Goal: Check status: Check status

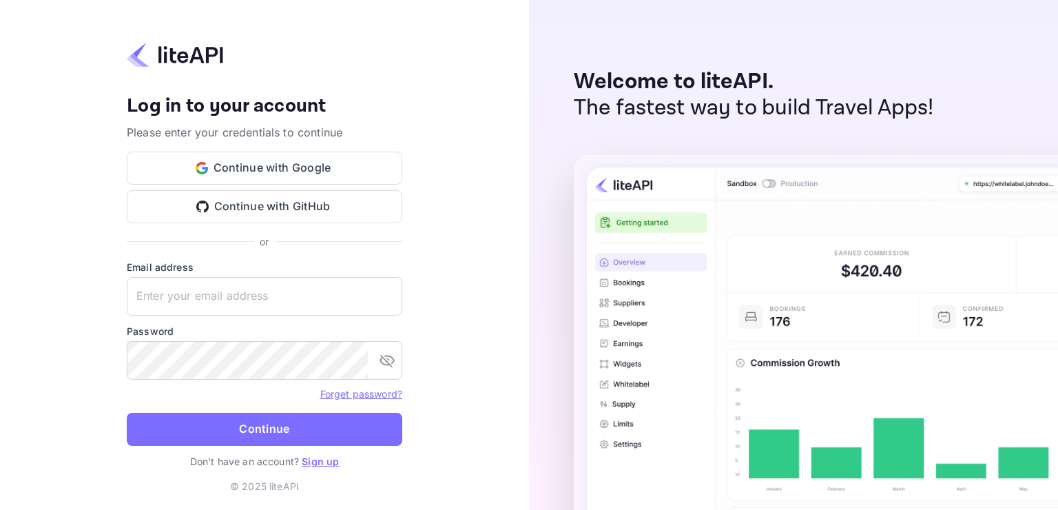
type input "adminpassword_support@yandex-team.ru"
click at [262, 411] on form "Email address adminpassword_support@yandex-team.ru ​ Password ​ Forget password…" at bounding box center [265, 357] width 276 height 194
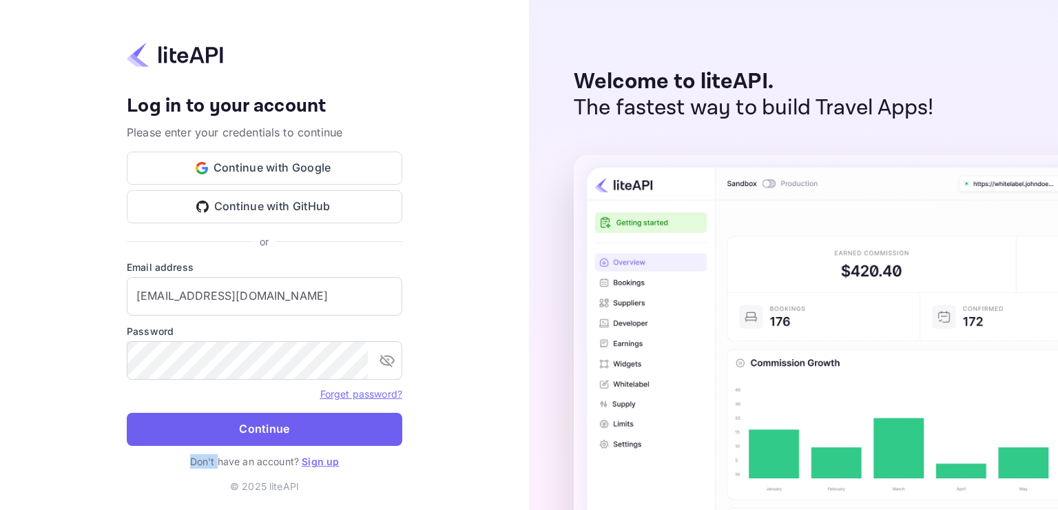
click at [262, 411] on form "Email address adminpassword_support@yandex-team.ru ​ Password ​ Forget password…" at bounding box center [265, 357] width 276 height 194
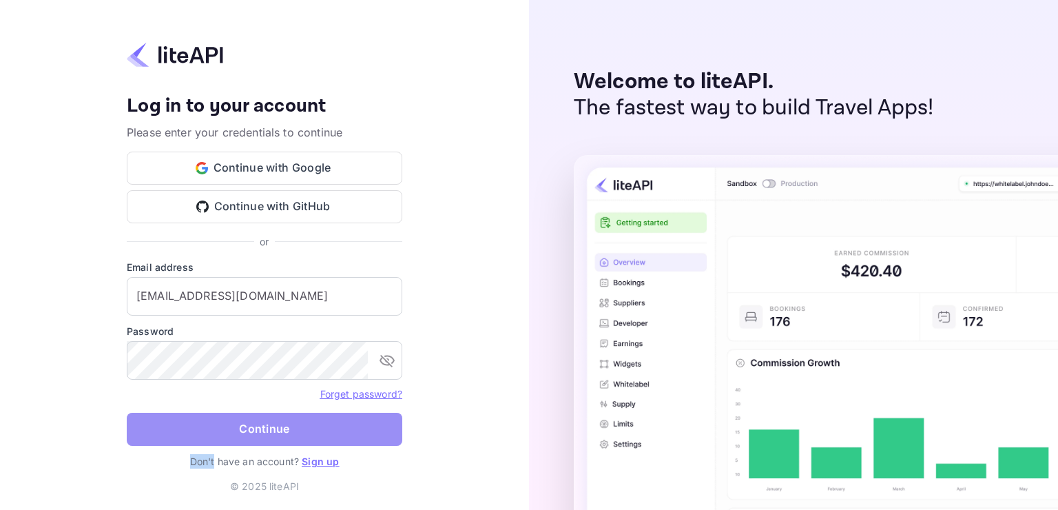
click at [265, 416] on button "Continue" at bounding box center [265, 429] width 276 height 33
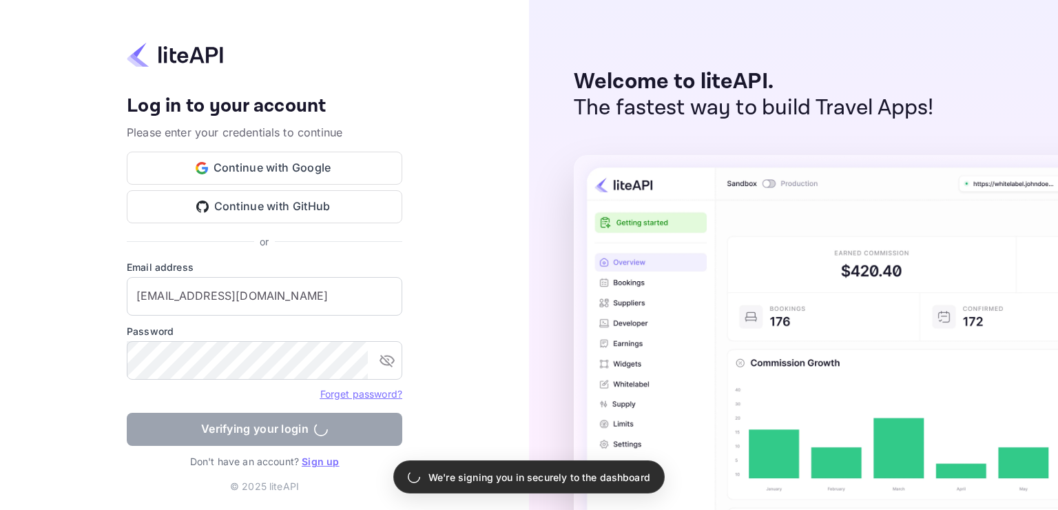
click at [268, 405] on form "Email address adminpassword_support@yandex-team.ru ​ Password ​ Forget password…" at bounding box center [265, 357] width 276 height 194
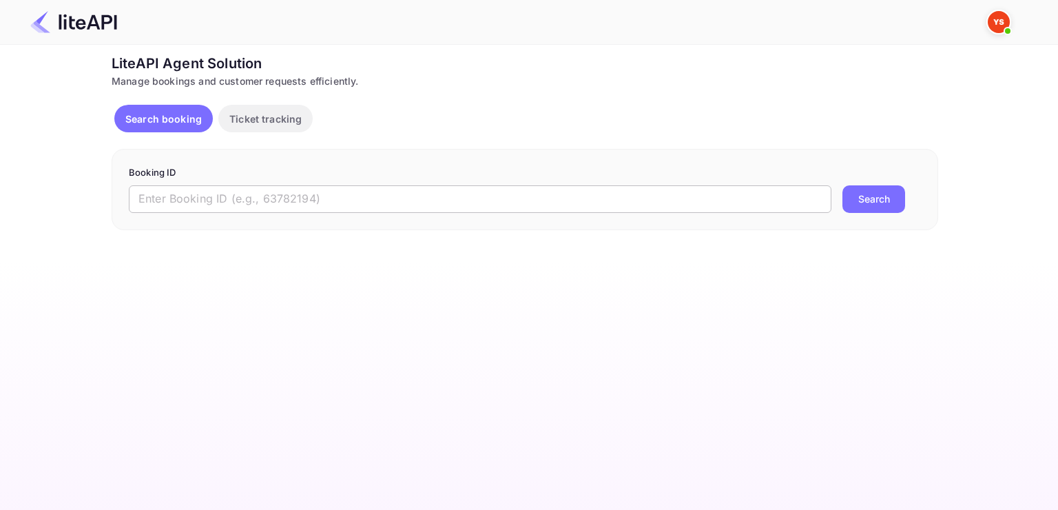
click at [339, 200] on input "text" at bounding box center [480, 199] width 703 height 28
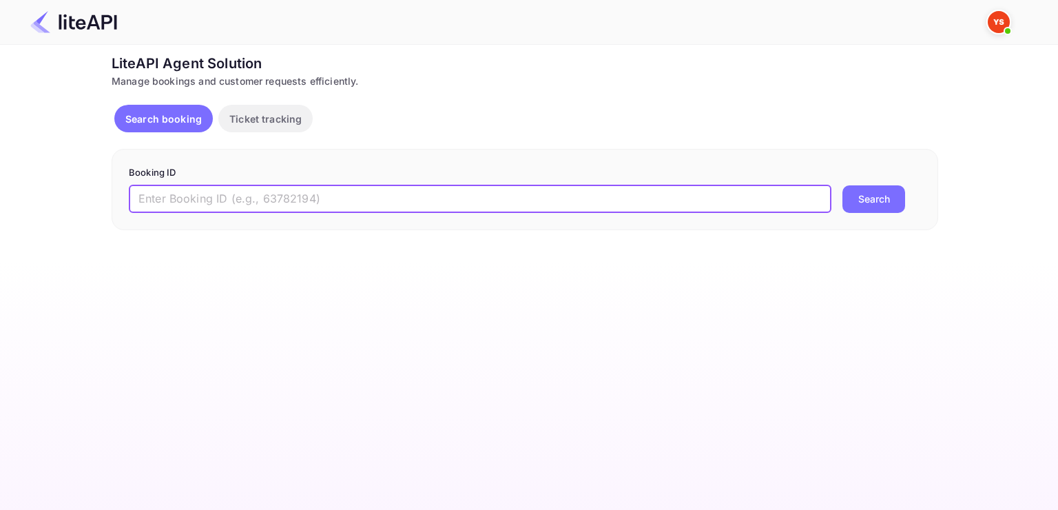
paste input "8246274"
type input "8246274"
click at [842, 185] on button "Search" at bounding box center [873, 199] width 63 height 28
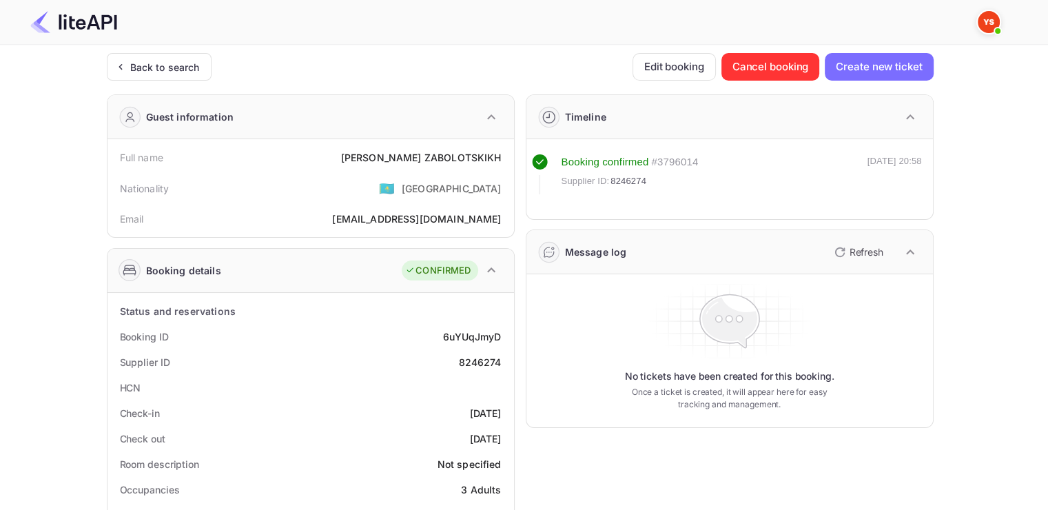
click at [408, 168] on div "Full name [PERSON_NAME]" at bounding box center [310, 157] width 395 height 25
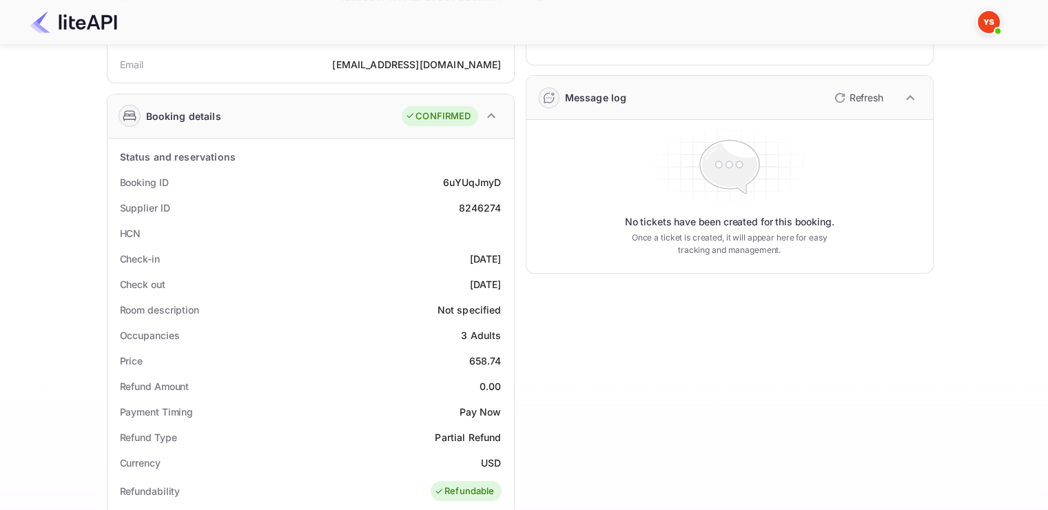
scroll to position [207, 0]
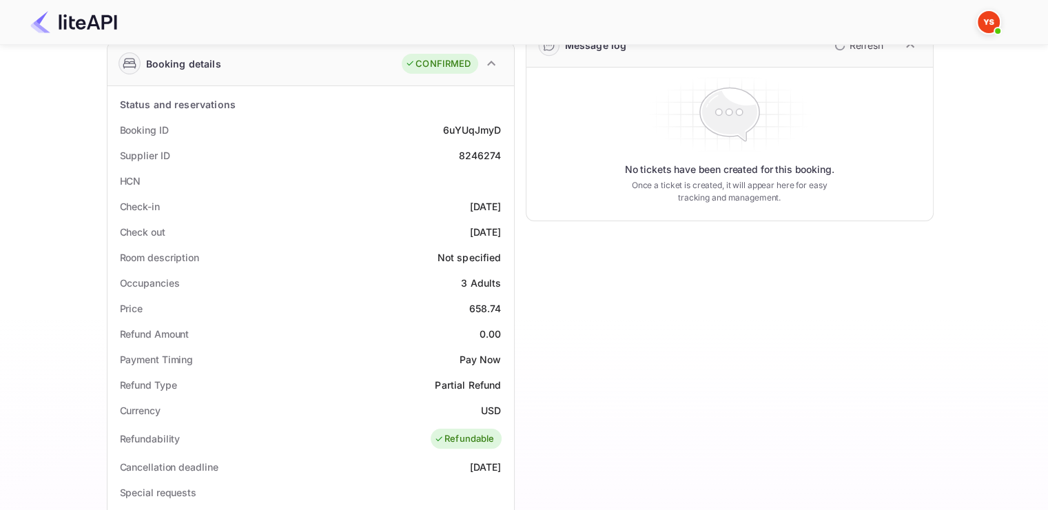
click at [400, 189] on div "HCN" at bounding box center [310, 180] width 395 height 25
click at [468, 180] on div "HCN" at bounding box center [310, 180] width 395 height 25
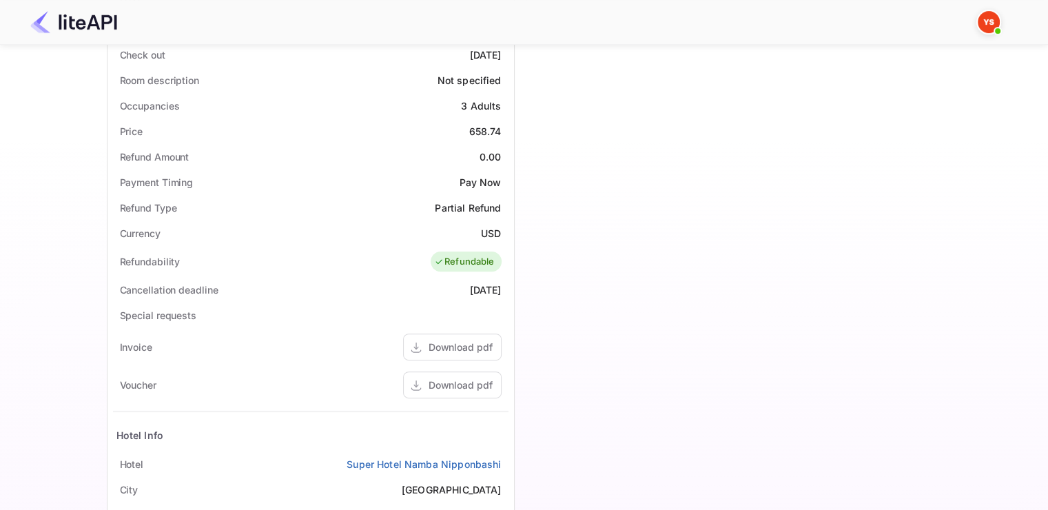
scroll to position [482, 0]
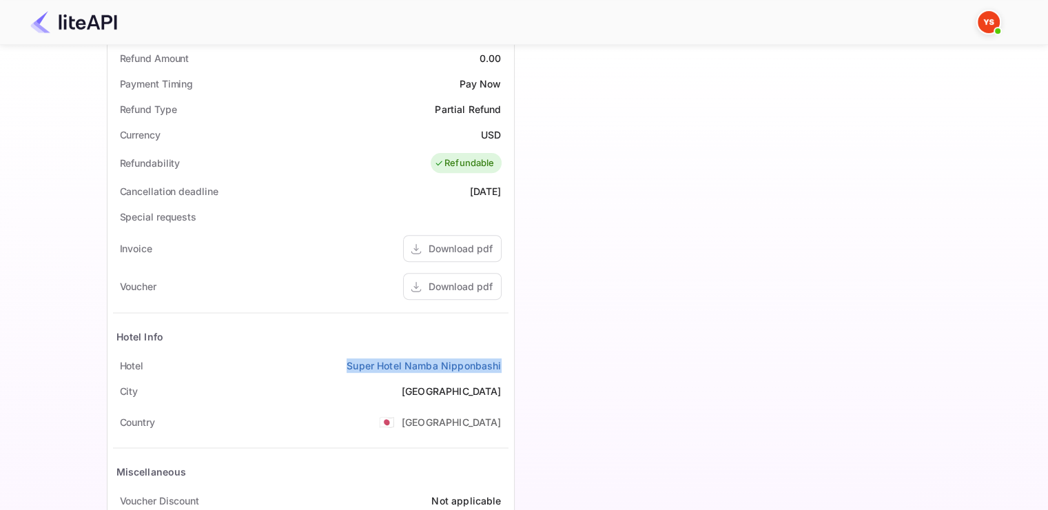
drag, startPoint x: 345, startPoint y: 363, endPoint x: 505, endPoint y: 362, distance: 159.8
click at [505, 362] on div "[GEOGRAPHIC_DATA] Nipponbashi" at bounding box center [310, 365] width 395 height 25
copy link "Super Hotel Namba Nipponbashi"
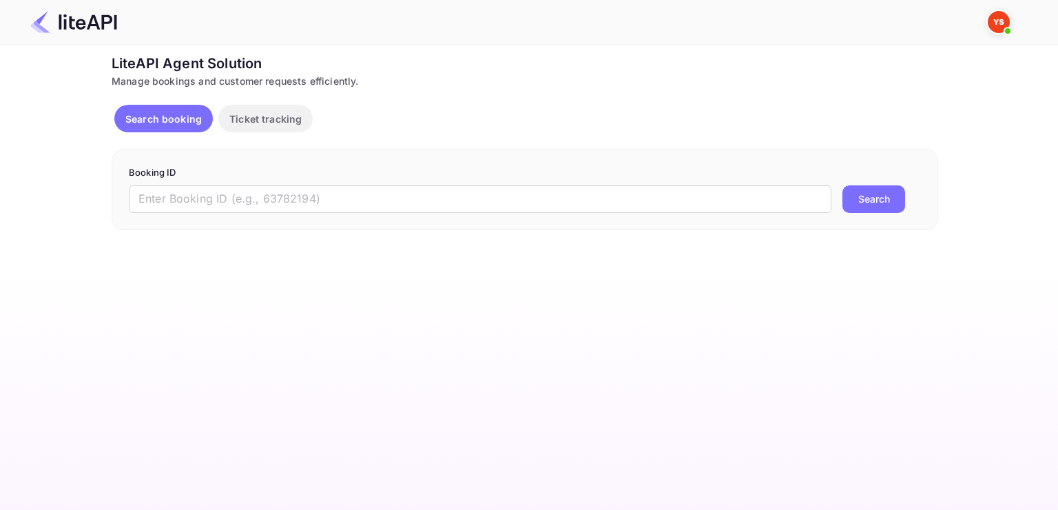
click at [393, 188] on input "text" at bounding box center [480, 199] width 703 height 28
paste input "8246274"
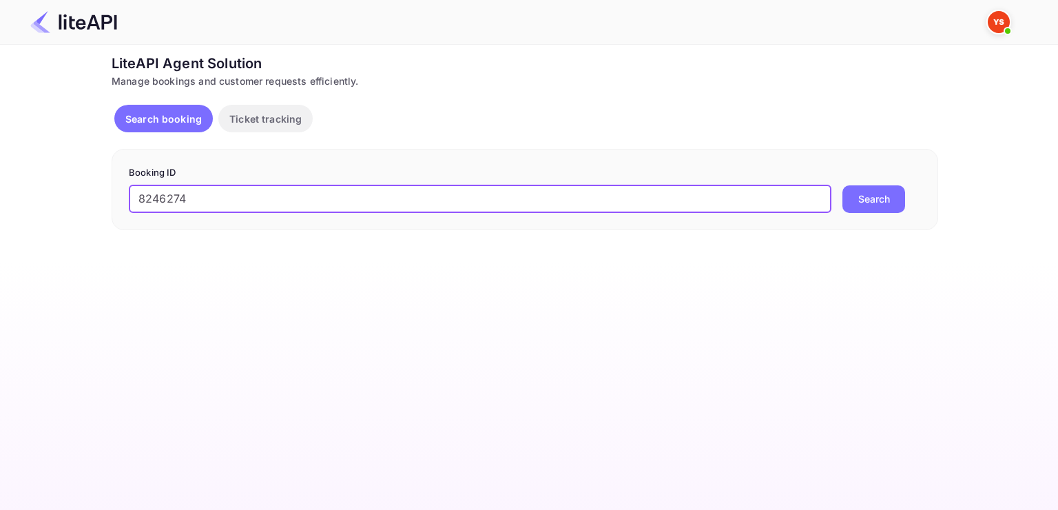
type input "8246274"
click at [842, 185] on button "Search" at bounding box center [873, 199] width 63 height 28
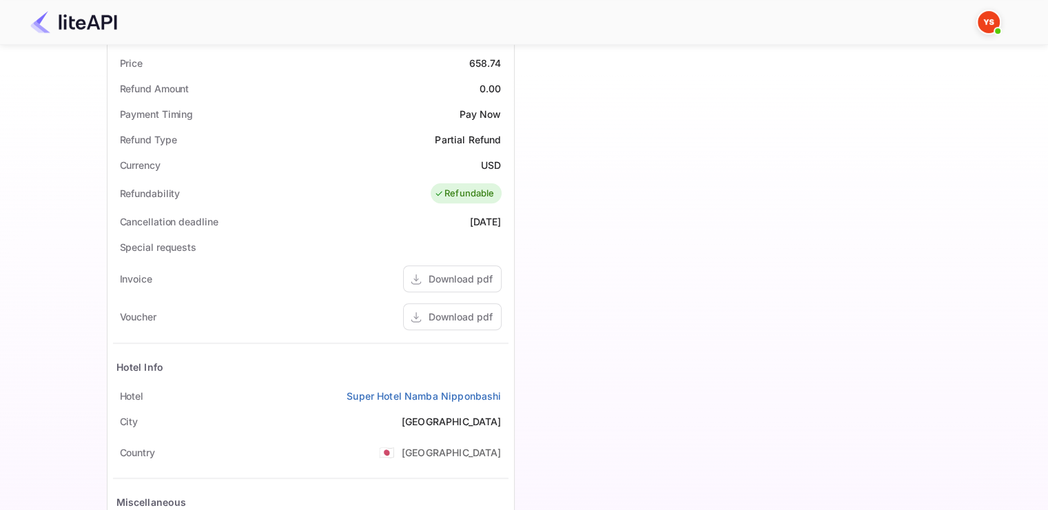
scroll to position [568, 0]
